Goal: Check status: Check status

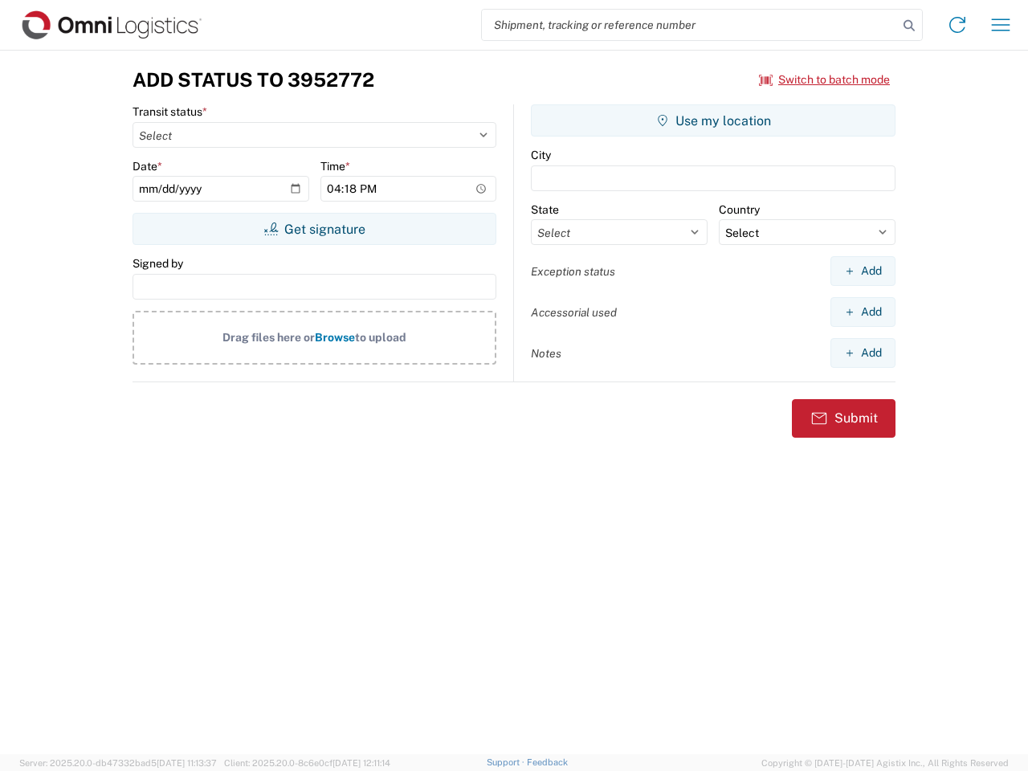
click at [690, 25] on input "search" at bounding box center [690, 25] width 416 height 31
click at [909, 26] on icon at bounding box center [909, 25] width 22 height 22
click at [957, 25] on icon at bounding box center [957, 25] width 26 height 26
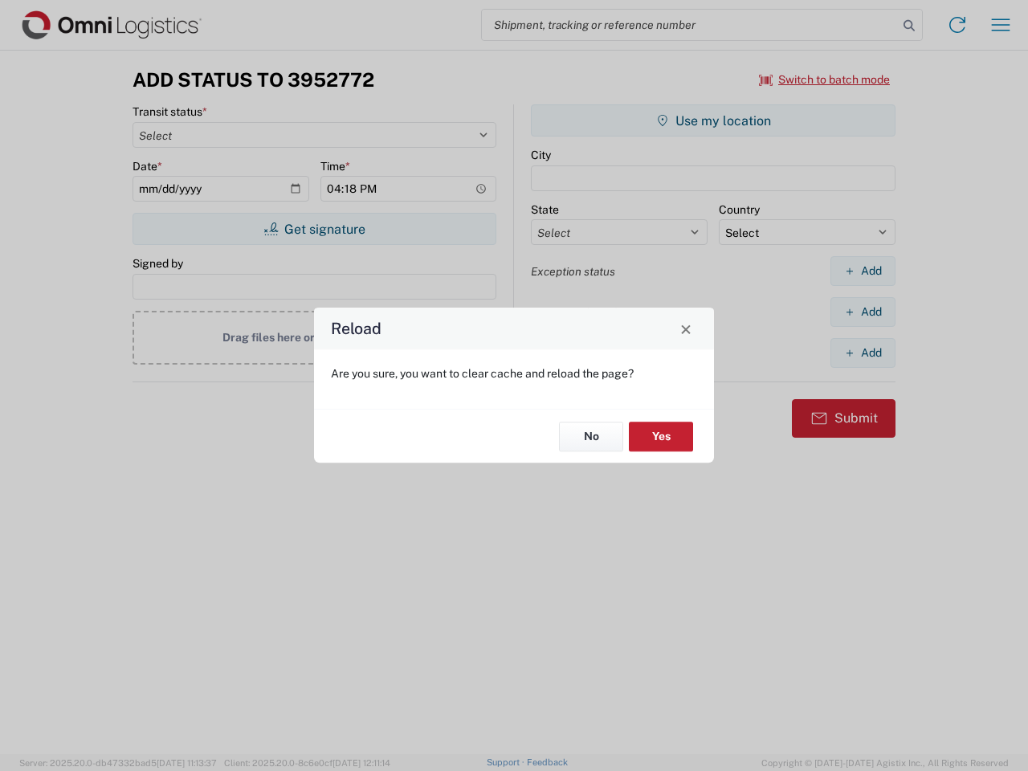
click at [1001, 25] on div "Reload Are you sure, you want to clear cache and reload the page? No Yes" at bounding box center [514, 385] width 1028 height 771
click at [825, 80] on div "Reload Are you sure, you want to clear cache and reload the page? No Yes" at bounding box center [514, 385] width 1028 height 771
click at [314, 229] on div "Reload Are you sure, you want to clear cache and reload the page? No Yes" at bounding box center [514, 385] width 1028 height 771
click at [713, 120] on div "Reload Are you sure, you want to clear cache and reload the page? No Yes" at bounding box center [514, 385] width 1028 height 771
click at [863, 271] on div "Reload Are you sure, you want to clear cache and reload the page? No Yes" at bounding box center [514, 385] width 1028 height 771
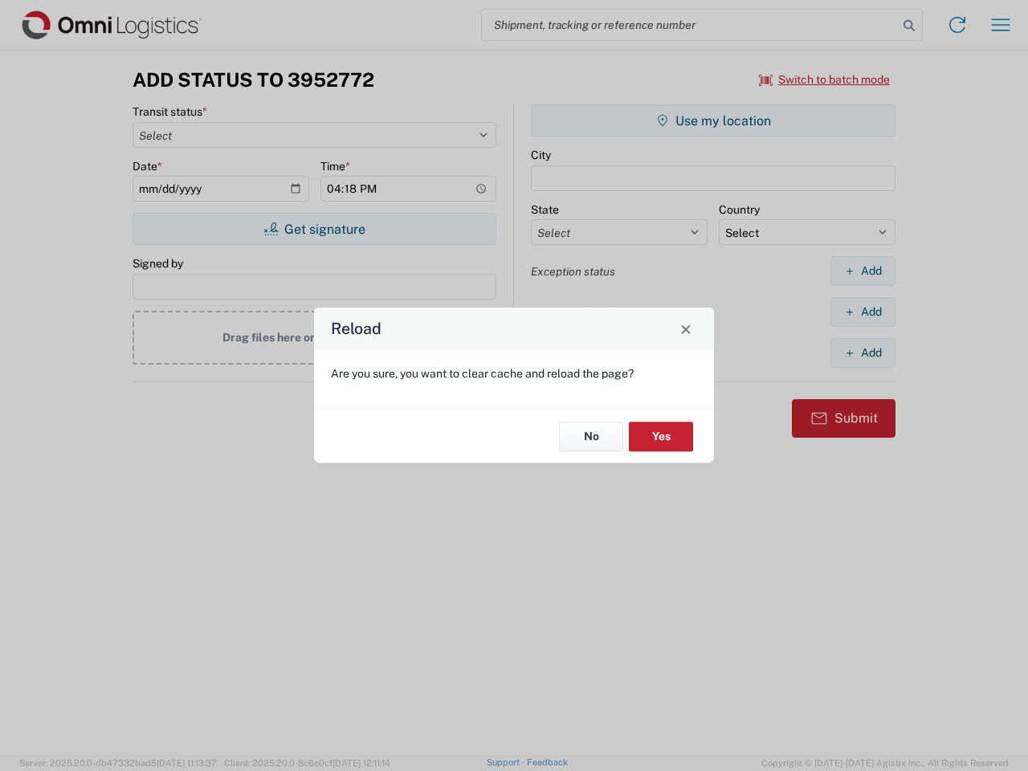
click at [863, 312] on div "Reload Are you sure, you want to clear cache and reload the page? No Yes" at bounding box center [514, 385] width 1028 height 771
click at [863, 353] on div "Reload Are you sure, you want to clear cache and reload the page? No Yes" at bounding box center [514, 385] width 1028 height 771
